Goal: Transaction & Acquisition: Purchase product/service

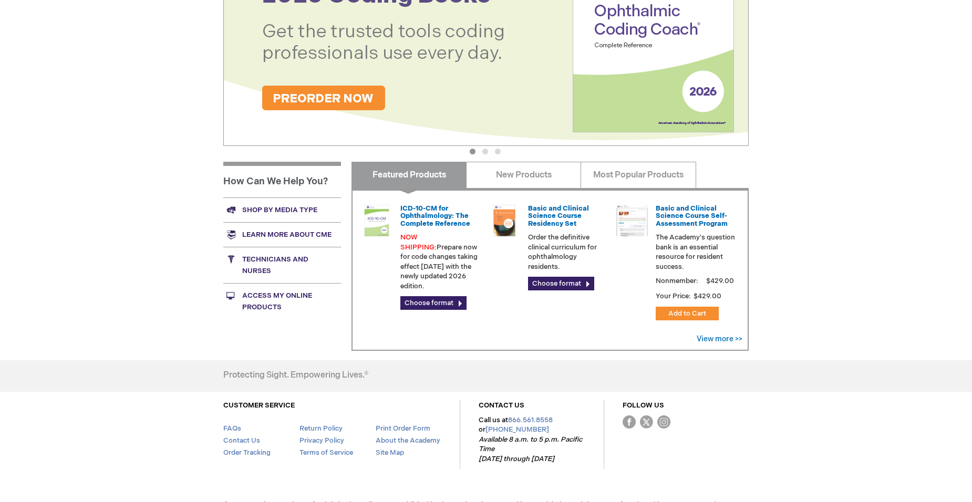
scroll to position [307, 0]
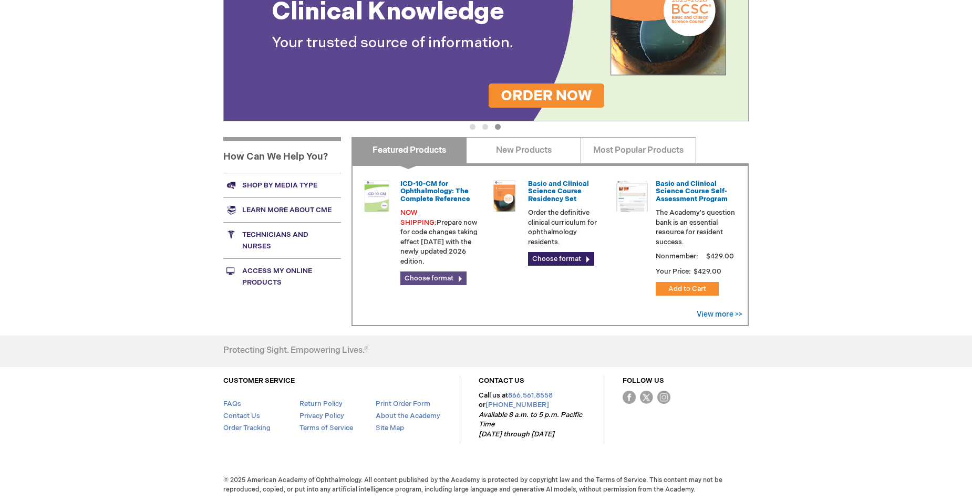
click at [419, 272] on link "Choose format" at bounding box center [433, 279] width 66 height 14
